Goal: Find specific page/section: Find specific page/section

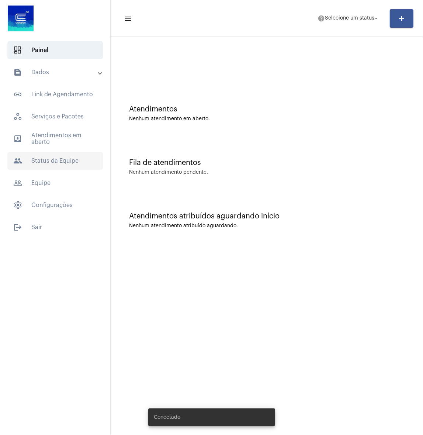
click at [49, 157] on span "people Status da Equipe" at bounding box center [55, 161] width 96 height 18
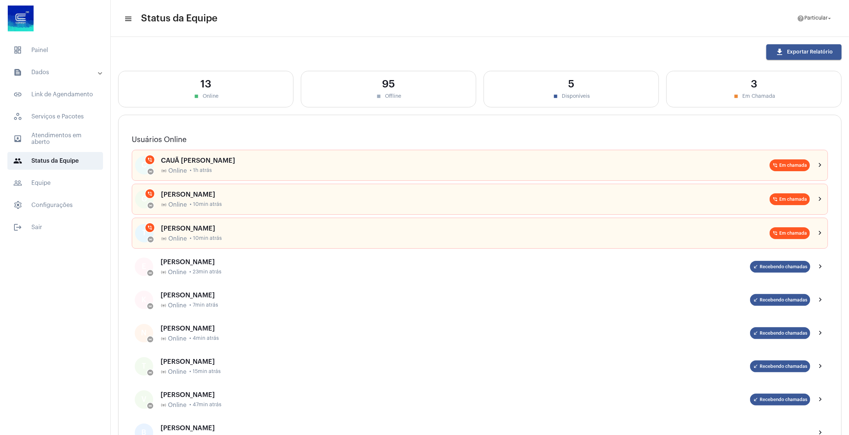
click at [45, 70] on mat-panel-title "text_snippet_outlined Dados" at bounding box center [55, 72] width 85 height 9
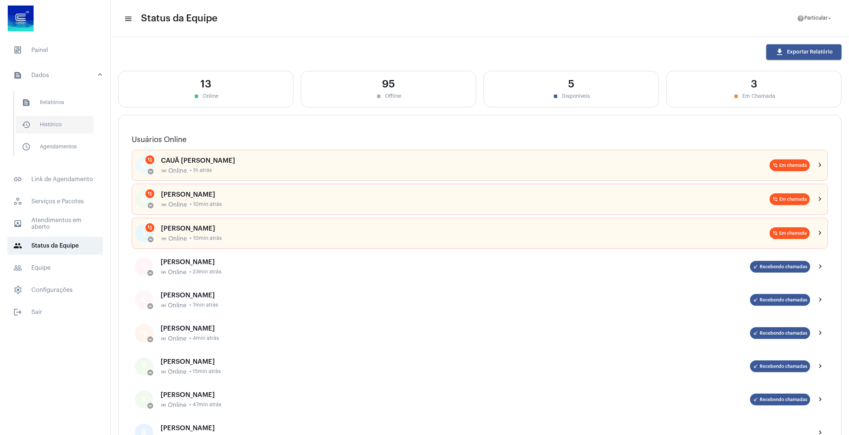
click at [61, 123] on span "history_outlined Histórico" at bounding box center [55, 125] width 78 height 18
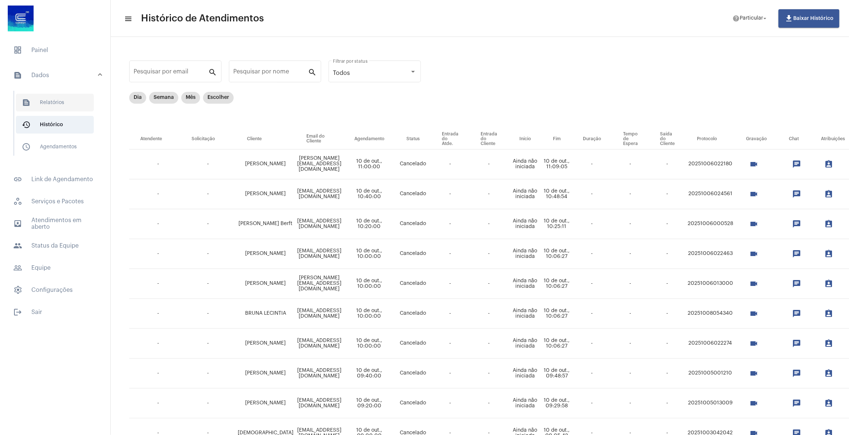
click at [61, 108] on span "text_snippet_outlined Relatórios" at bounding box center [55, 103] width 78 height 18
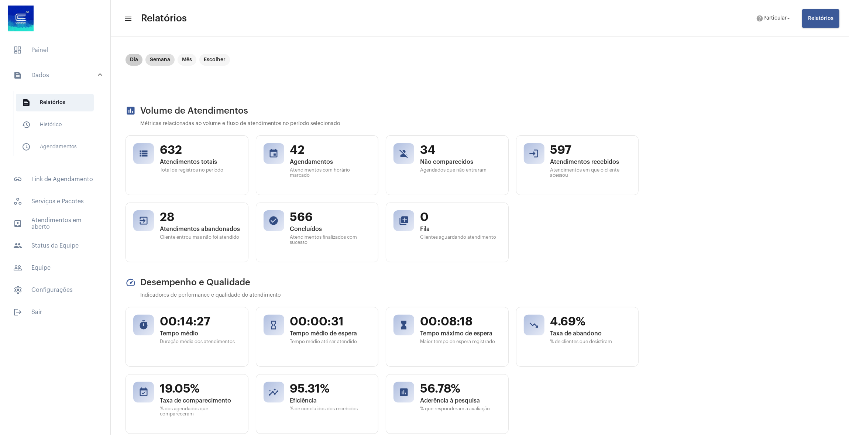
click at [131, 55] on mat-chip "Dia" at bounding box center [133, 60] width 17 height 12
click at [161, 61] on mat-chip "Semana" at bounding box center [159, 60] width 29 height 12
click at [134, 60] on mat-chip "Dia" at bounding box center [133, 60] width 17 height 12
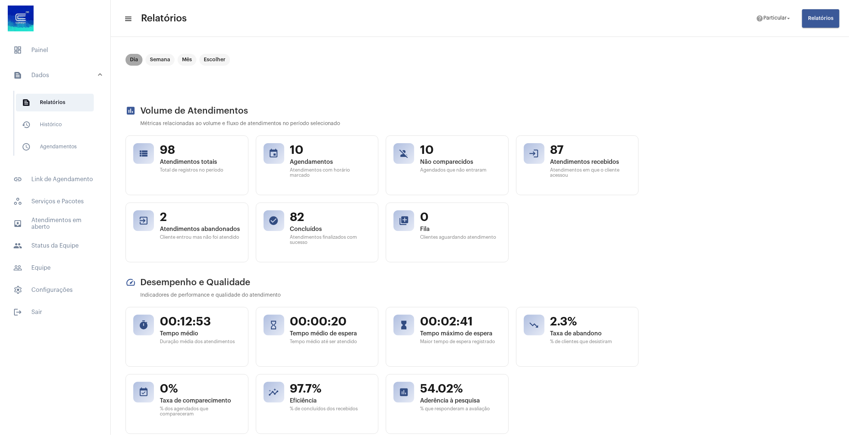
click at [134, 60] on mat-chip "Dia" at bounding box center [133, 60] width 17 height 12
click at [223, 64] on mat-chip "Escolher" at bounding box center [214, 60] width 31 height 12
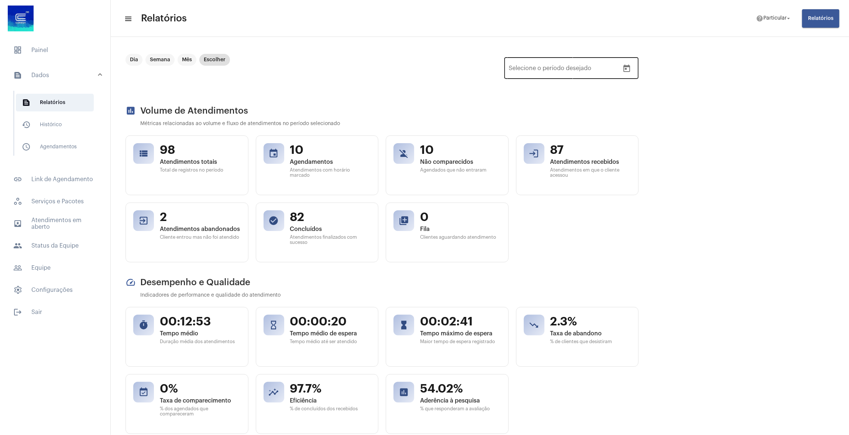
click at [423, 63] on button "Open calendar" at bounding box center [626, 68] width 15 height 15
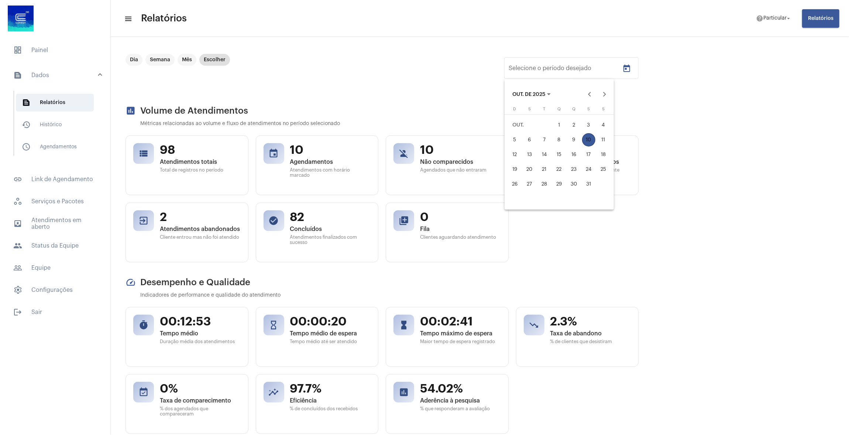
click at [423, 140] on div "10" at bounding box center [588, 139] width 13 height 13
type input "[DATE]"
click at [423, 140] on div "10" at bounding box center [588, 139] width 13 height 13
type input "[DATE]"
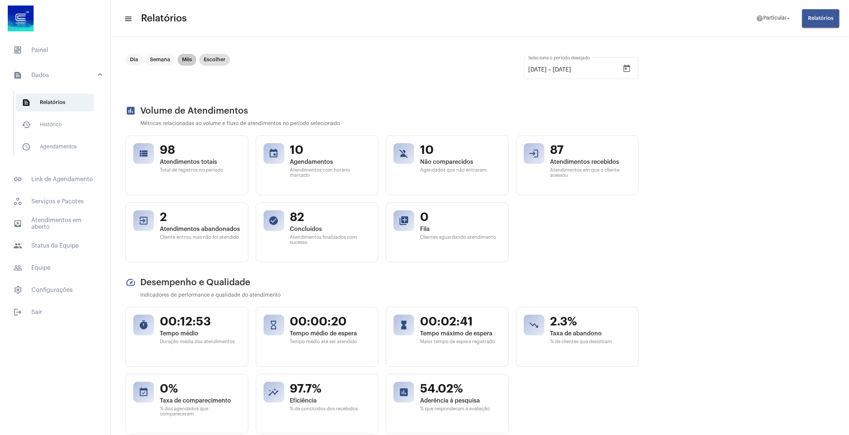
click at [187, 56] on mat-chip "Mês" at bounding box center [187, 60] width 19 height 12
click at [135, 56] on mat-chip "Dia" at bounding box center [133, 60] width 17 height 12
click at [64, 38] on mat-list "dashboard Painel text_snippet_outlined Dados text_snippet_outlined Relatórios h…" at bounding box center [55, 179] width 110 height 283
click at [64, 48] on span "dashboard Painel" at bounding box center [55, 50] width 96 height 18
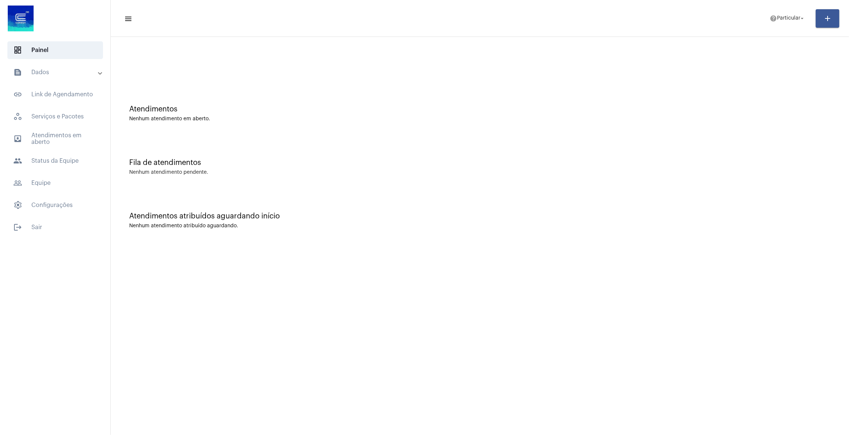
click at [48, 151] on div "outbox_outline Atendimentos em aberto people Status da Equipe" at bounding box center [55, 150] width 110 height 40
click at [48, 166] on span "people Status da Equipe" at bounding box center [55, 161] width 96 height 18
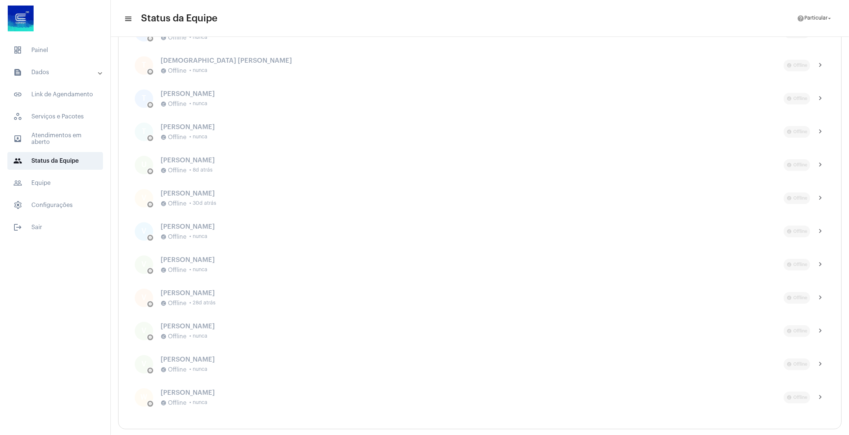
scroll to position [3353, 0]
